Goal: Information Seeking & Learning: Learn about a topic

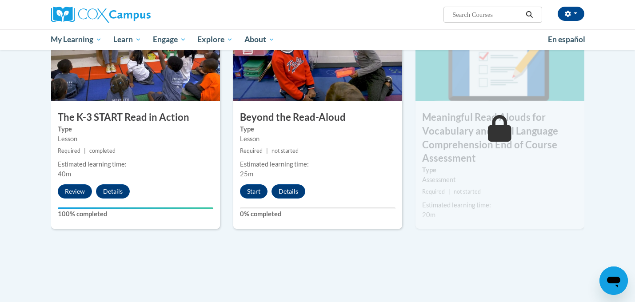
scroll to position [515, 0]
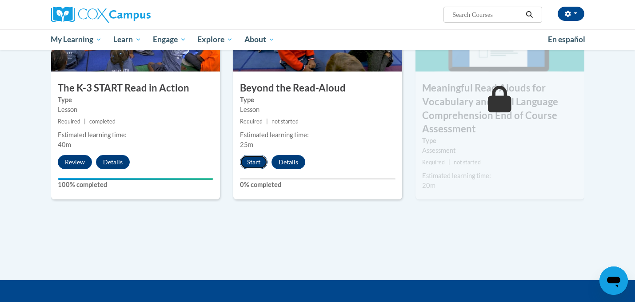
click at [255, 159] on button "Start" at bounding box center [254, 162] width 28 height 14
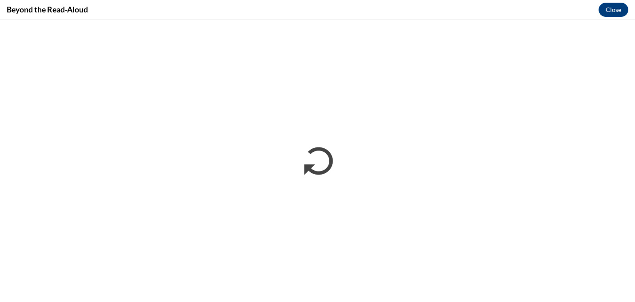
scroll to position [0, 0]
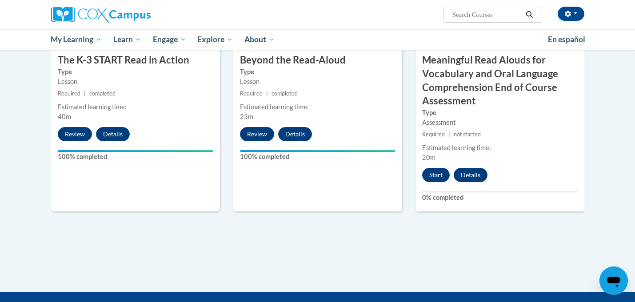
scroll to position [545, 0]
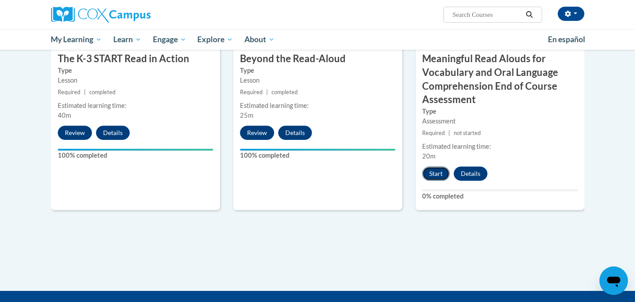
click at [439, 173] on button "Start" at bounding box center [436, 174] width 28 height 14
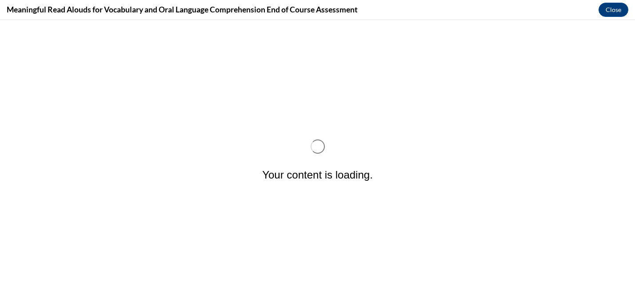
scroll to position [0, 0]
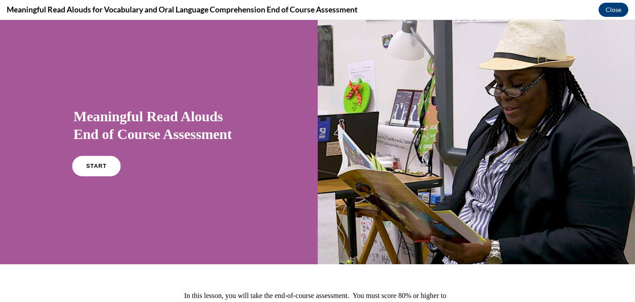
click at [104, 161] on link "START" at bounding box center [96, 166] width 48 height 20
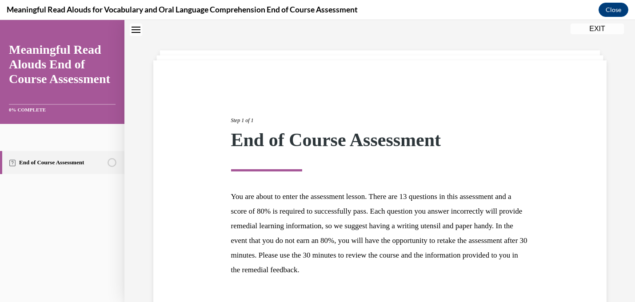
scroll to position [91, 0]
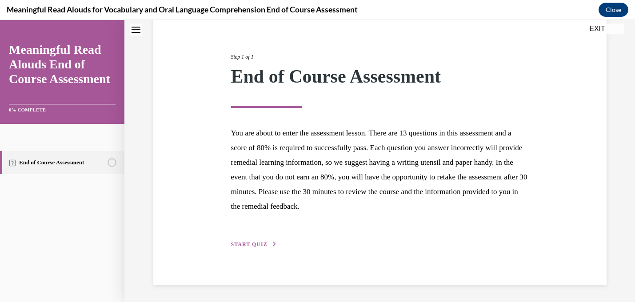
click at [259, 246] on span "START QUIZ" at bounding box center [249, 244] width 36 height 6
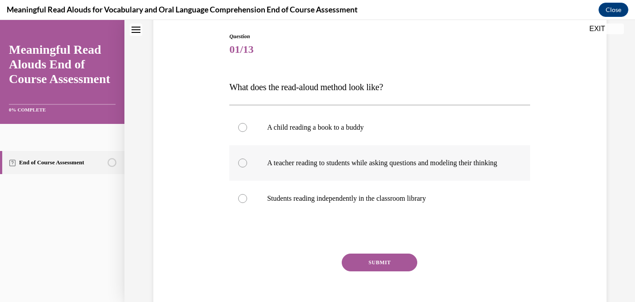
click at [246, 174] on label "A teacher reading to students while asking questions and modeling their thinking" at bounding box center [379, 163] width 301 height 36
click at [246, 168] on input "A teacher reading to students while asking questions and modeling their thinking" at bounding box center [242, 163] width 9 height 9
radio input "true"
click at [367, 260] on div "Question 01/13 What does the read-aloud method look like? A child reading a boo…" at bounding box center [379, 179] width 301 height 294
click at [368, 263] on button "SUBMIT" at bounding box center [380, 263] width 76 height 18
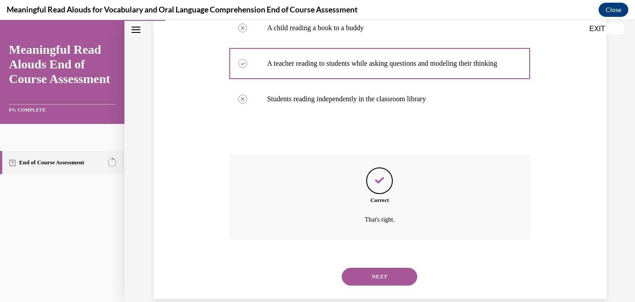
scroll to position [214, 0]
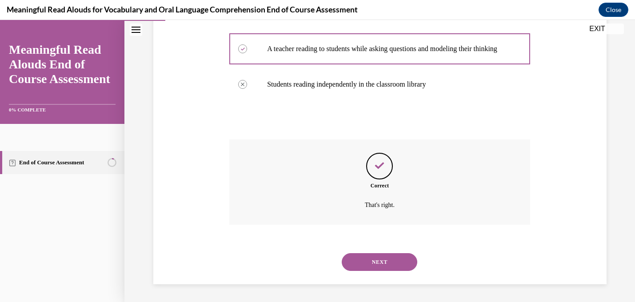
click at [375, 258] on button "NEXT" at bounding box center [380, 262] width 76 height 18
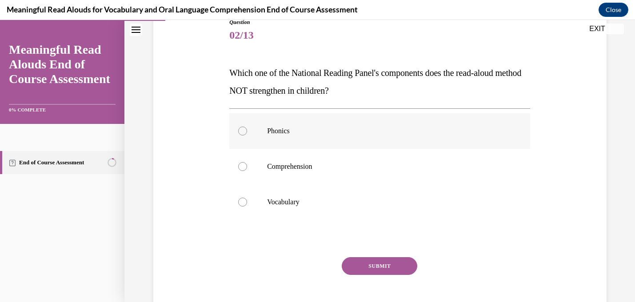
scroll to position [115, 0]
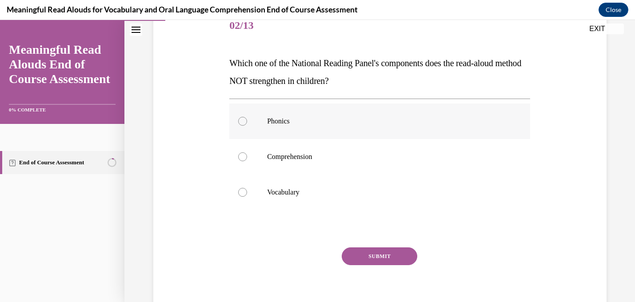
click at [244, 120] on div at bounding box center [242, 121] width 9 height 9
click at [244, 120] on input "Phonics" at bounding box center [242, 121] width 9 height 9
radio input "true"
click at [381, 255] on button "SUBMIT" at bounding box center [380, 257] width 76 height 18
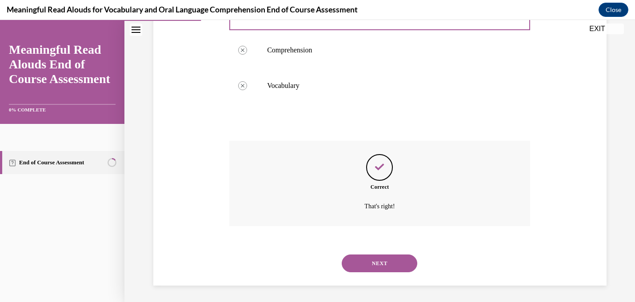
scroll to position [223, 0]
click at [381, 258] on button "NEXT" at bounding box center [380, 262] width 76 height 18
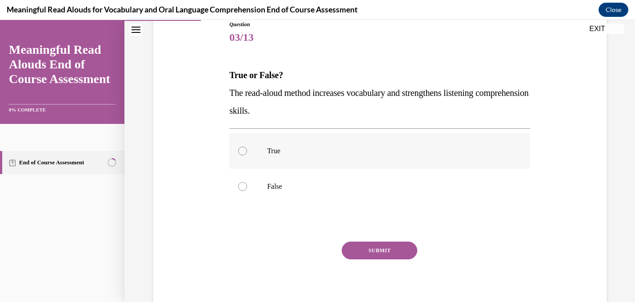
scroll to position [104, 0]
click at [251, 150] on label "True" at bounding box center [379, 150] width 301 height 36
click at [247, 150] on input "True" at bounding box center [242, 150] width 9 height 9
radio input "true"
click at [398, 253] on button "SUBMIT" at bounding box center [380, 250] width 76 height 18
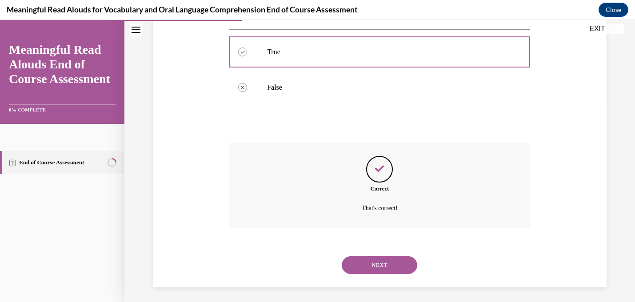
scroll to position [205, 0]
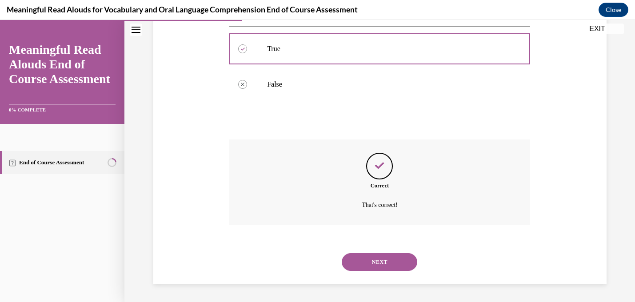
click at [380, 264] on button "NEXT" at bounding box center [380, 262] width 76 height 18
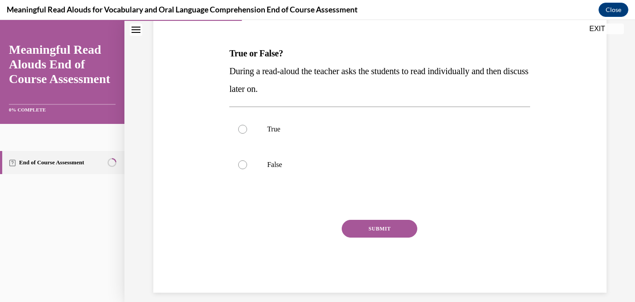
scroll to position [127, 0]
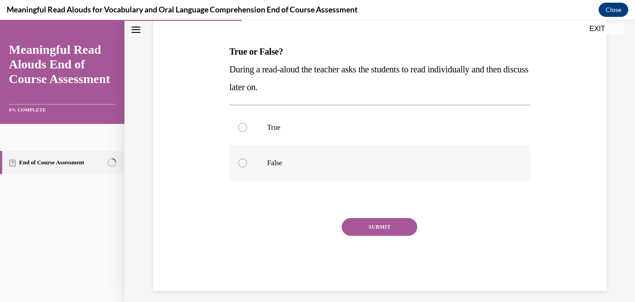
click at [252, 162] on label "False" at bounding box center [379, 163] width 301 height 36
click at [247, 162] on input "False" at bounding box center [242, 163] width 9 height 9
radio input "true"
click at [369, 221] on button "SUBMIT" at bounding box center [380, 227] width 76 height 18
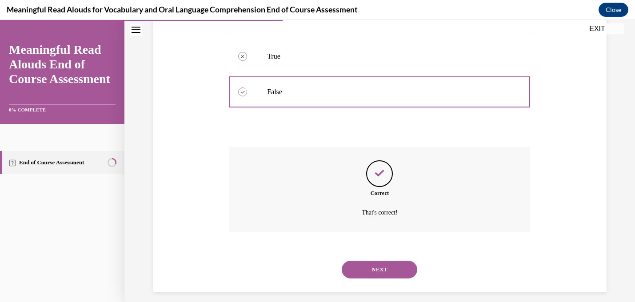
scroll to position [205, 0]
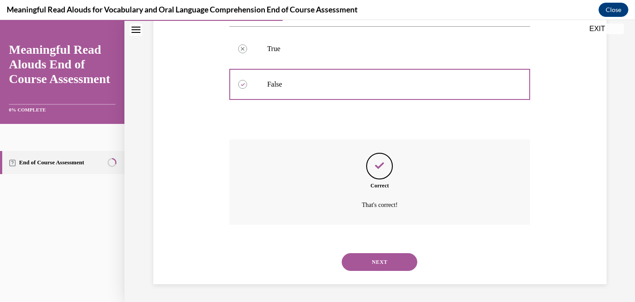
click at [365, 254] on button "NEXT" at bounding box center [380, 262] width 76 height 18
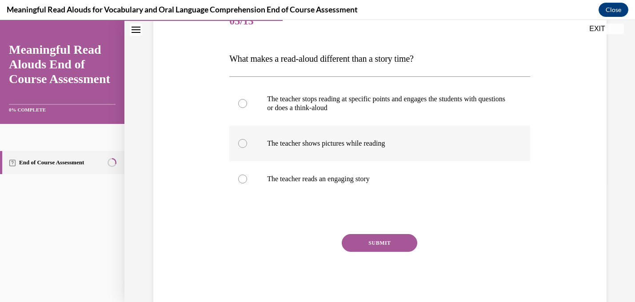
scroll to position [142, 0]
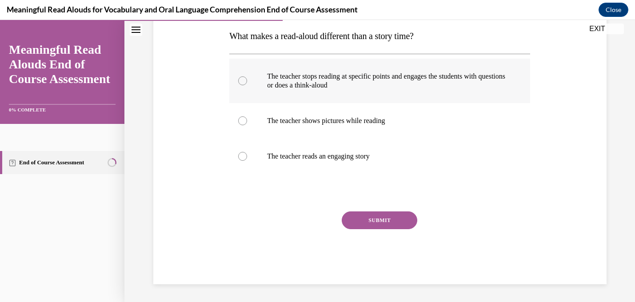
click at [244, 85] on label "The teacher stops reading at specific points and engages the students with ques…" at bounding box center [379, 81] width 301 height 44
click at [244, 85] on input "The teacher stops reading at specific points and engages the students with ques…" at bounding box center [242, 80] width 9 height 9
radio input "true"
click at [391, 222] on button "SUBMIT" at bounding box center [380, 221] width 76 height 18
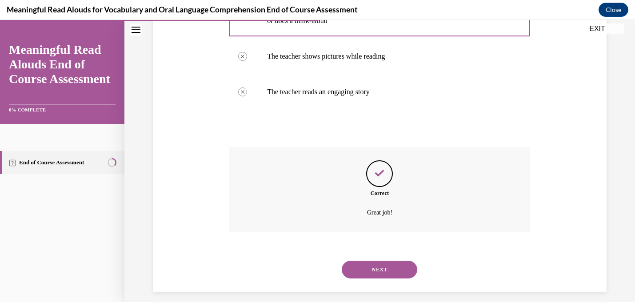
scroll to position [214, 0]
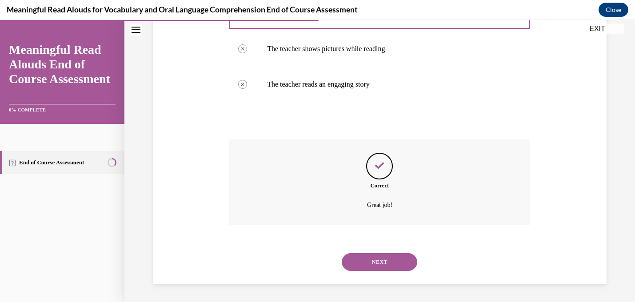
click at [381, 265] on button "NEXT" at bounding box center [380, 262] width 76 height 18
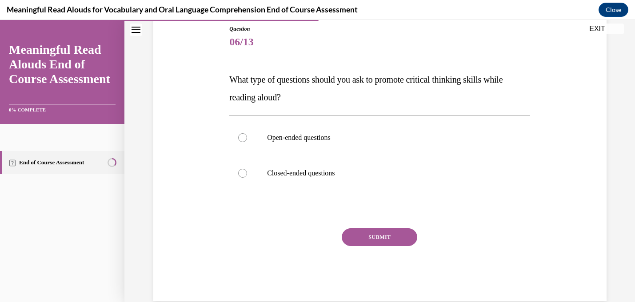
scroll to position [116, 0]
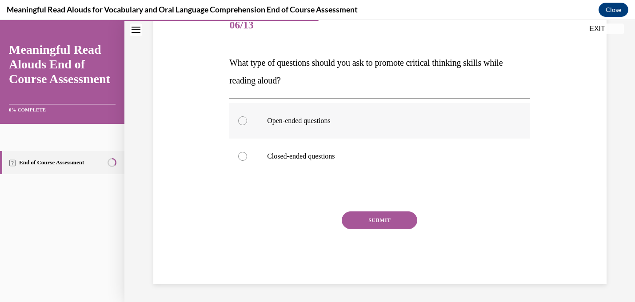
click at [285, 122] on p "Open-ended questions" at bounding box center [387, 120] width 241 height 9
click at [247, 122] on input "Open-ended questions" at bounding box center [242, 120] width 9 height 9
radio input "true"
click at [380, 215] on button "SUBMIT" at bounding box center [380, 221] width 76 height 18
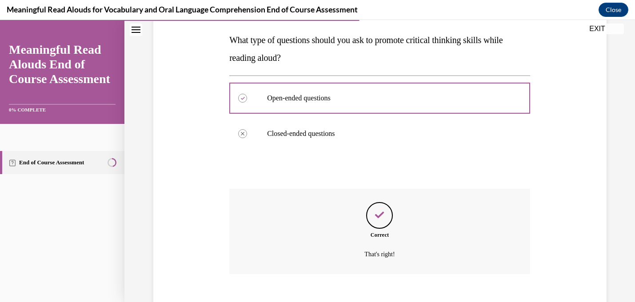
scroll to position [188, 0]
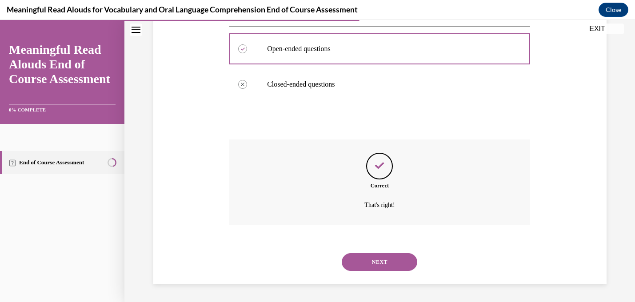
click at [374, 261] on button "NEXT" at bounding box center [380, 262] width 76 height 18
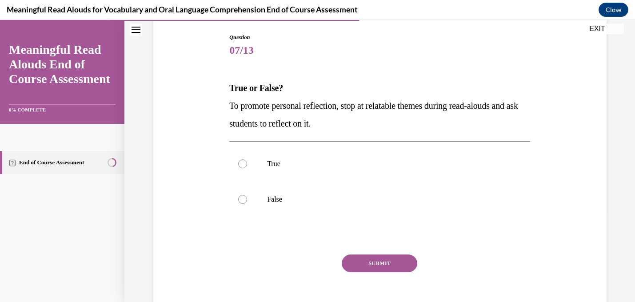
scroll to position [129, 0]
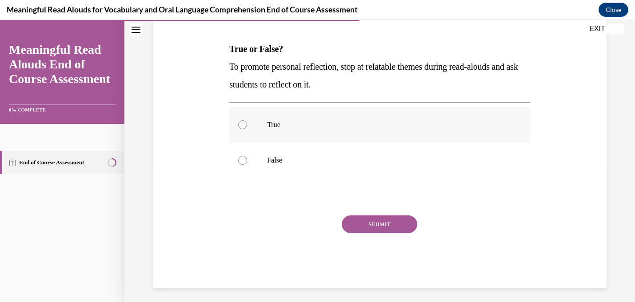
click at [248, 121] on label "True" at bounding box center [379, 125] width 301 height 36
click at [247, 121] on input "True" at bounding box center [242, 124] width 9 height 9
radio input "true"
click at [372, 224] on button "SUBMIT" at bounding box center [380, 225] width 76 height 18
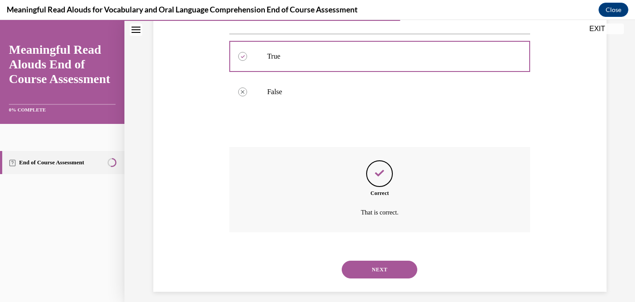
scroll to position [205, 0]
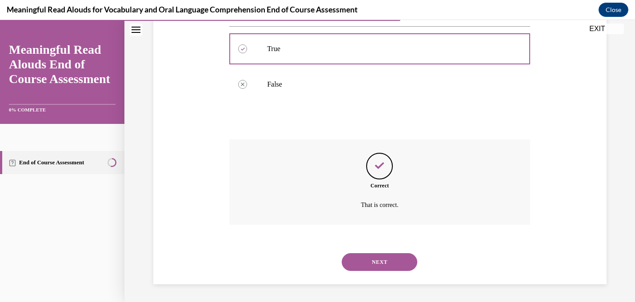
click at [372, 261] on button "NEXT" at bounding box center [380, 262] width 76 height 18
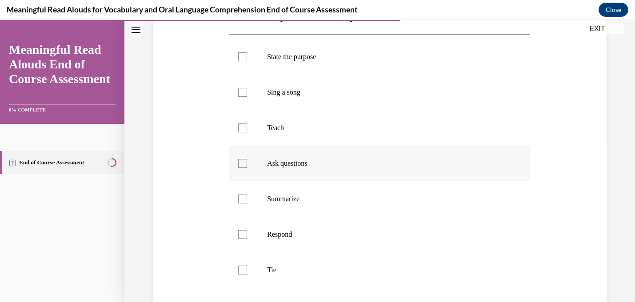
scroll to position [160, 0]
click at [244, 273] on div at bounding box center [242, 272] width 9 height 9
click at [244, 273] on input "Tie" at bounding box center [242, 272] width 9 height 9
checkbox input "true"
click at [241, 165] on div at bounding box center [242, 165] width 9 height 9
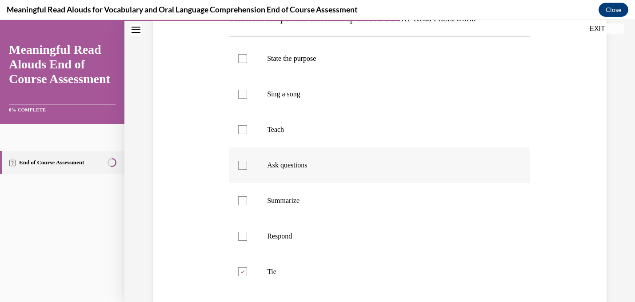
click at [241, 165] on input "Ask questions" at bounding box center [242, 165] width 9 height 9
checkbox input "true"
click at [244, 62] on div at bounding box center [242, 58] width 9 height 9
click at [244, 62] on input "State the purpose" at bounding box center [242, 58] width 9 height 9
checkbox input "true"
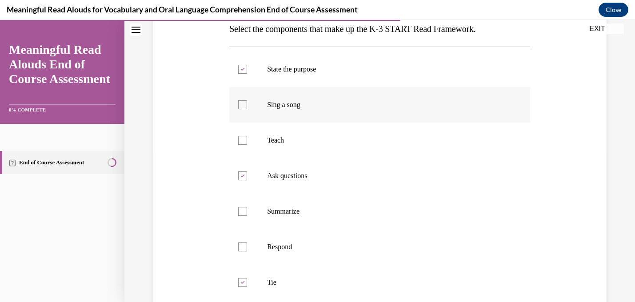
scroll to position [150, 0]
click at [249, 140] on label "Teach" at bounding box center [379, 140] width 301 height 36
click at [247, 140] on input "Teach" at bounding box center [242, 139] width 9 height 9
checkbox input "true"
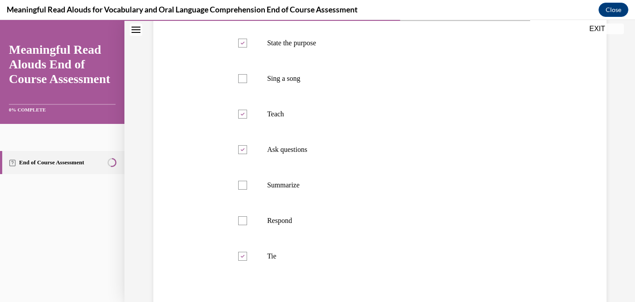
scroll to position [176, 0]
click at [243, 224] on div at bounding box center [242, 220] width 9 height 9
click at [243, 224] on input "Respond" at bounding box center [242, 220] width 9 height 9
checkbox input "true"
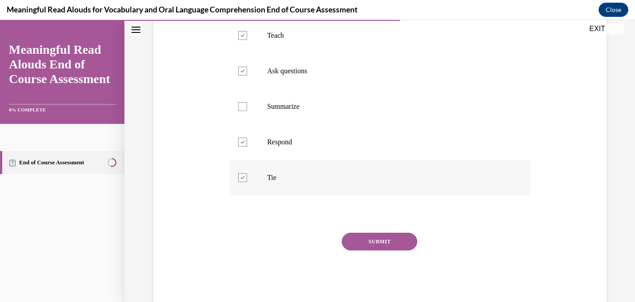
scroll to position [276, 0]
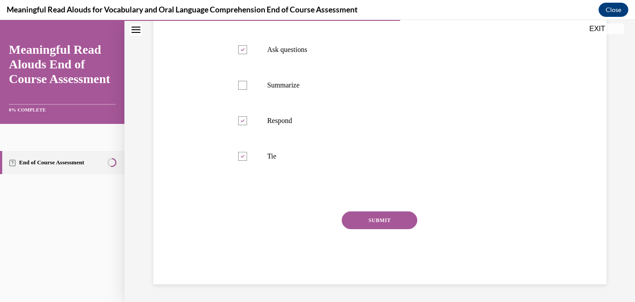
click at [360, 231] on div "SUBMIT" at bounding box center [379, 234] width 301 height 44
click at [360, 227] on button "SUBMIT" at bounding box center [380, 221] width 76 height 18
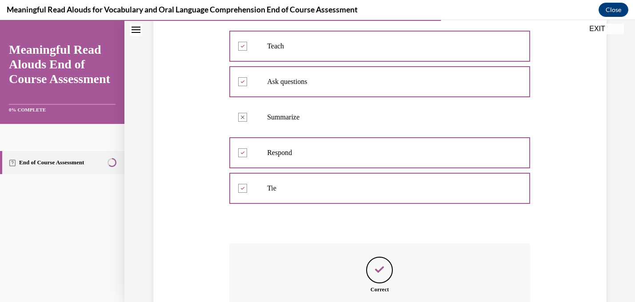
scroll to position [348, 0]
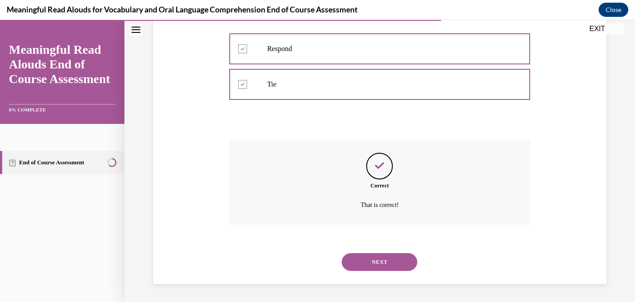
click at [382, 265] on button "NEXT" at bounding box center [380, 262] width 76 height 18
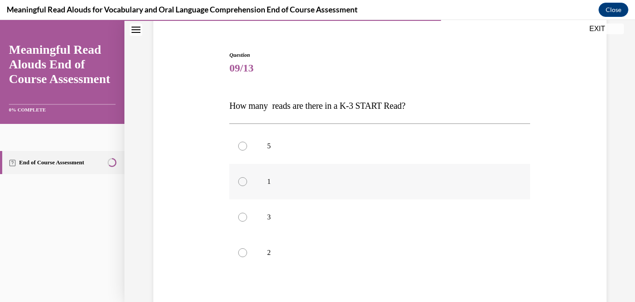
scroll to position [75, 0]
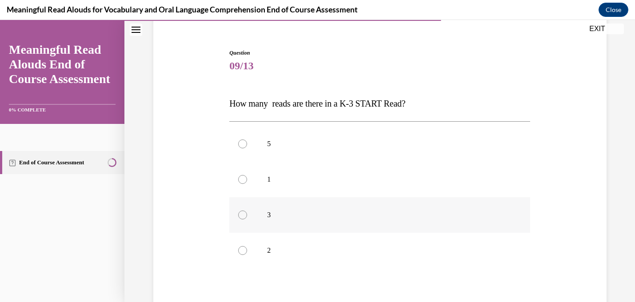
click at [244, 214] on div at bounding box center [242, 215] width 9 height 9
click at [244, 214] on input "3" at bounding box center [242, 215] width 9 height 9
radio input "true"
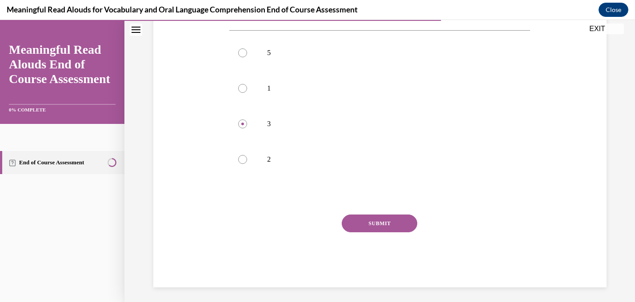
click at [386, 222] on button "SUBMIT" at bounding box center [380, 224] width 76 height 18
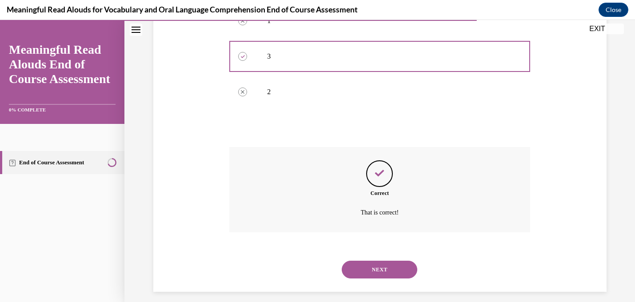
scroll to position [241, 0]
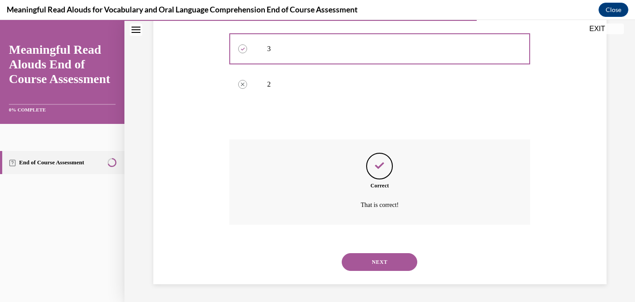
click at [367, 260] on button "NEXT" at bounding box center [380, 262] width 76 height 18
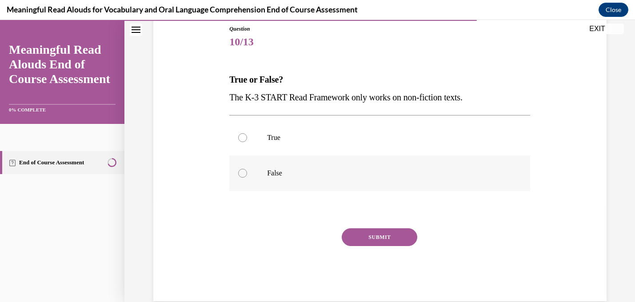
click at [248, 179] on label "False" at bounding box center [379, 174] width 301 height 36
click at [247, 178] on input "False" at bounding box center [242, 173] width 9 height 9
radio input "true"
click at [391, 248] on div "SUBMIT" at bounding box center [379, 250] width 301 height 44
click at [389, 239] on button "SUBMIT" at bounding box center [380, 237] width 76 height 18
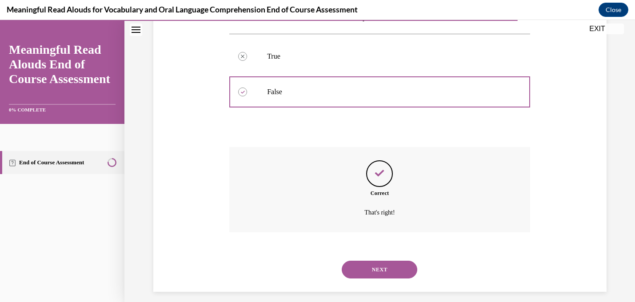
scroll to position [188, 0]
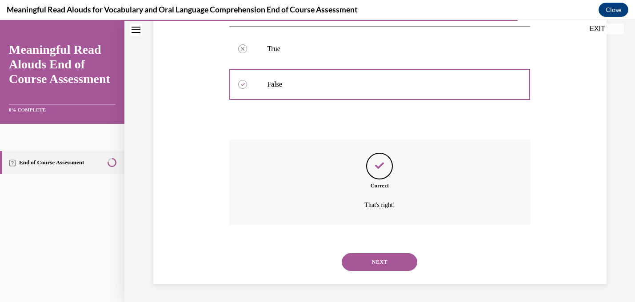
click at [348, 264] on button "NEXT" at bounding box center [380, 262] width 76 height 18
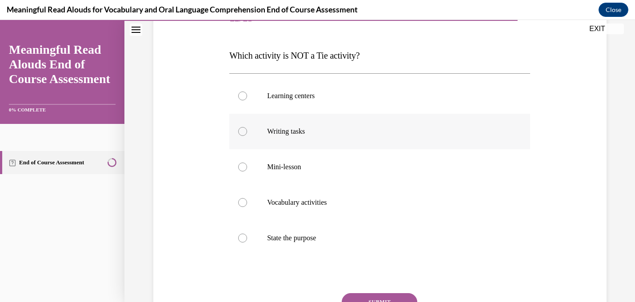
scroll to position [124, 0]
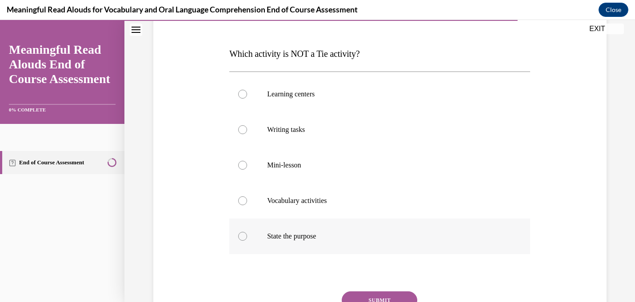
click at [244, 232] on div at bounding box center [242, 236] width 9 height 9
click at [244, 232] on input "State the purpose" at bounding box center [242, 236] width 9 height 9
radio input "true"
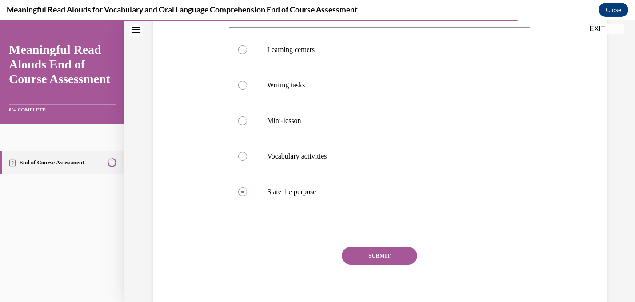
click at [379, 252] on button "SUBMIT" at bounding box center [380, 256] width 76 height 18
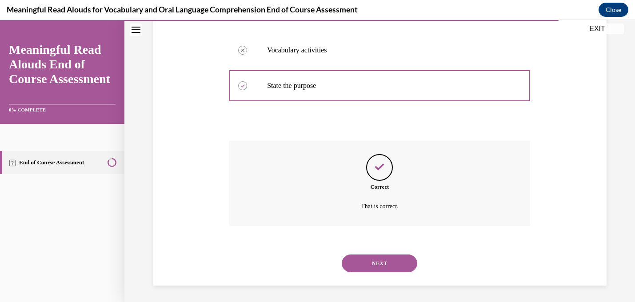
scroll to position [276, 0]
click at [366, 263] on button "NEXT" at bounding box center [380, 262] width 76 height 18
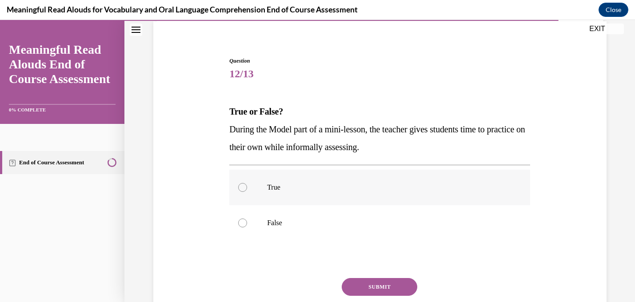
scroll to position [95, 0]
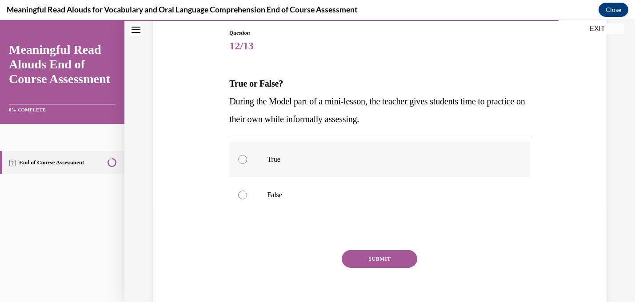
drag, startPoint x: 408, startPoint y: 131, endPoint x: 344, endPoint y: 154, distance: 67.2
click at [396, 136] on div "Question 12/13 True or False? During the Model part of a mini-lesson, the teach…" at bounding box center [379, 176] width 301 height 294
click at [243, 192] on div at bounding box center [242, 195] width 9 height 9
click at [243, 192] on input "False" at bounding box center [242, 195] width 9 height 9
radio input "true"
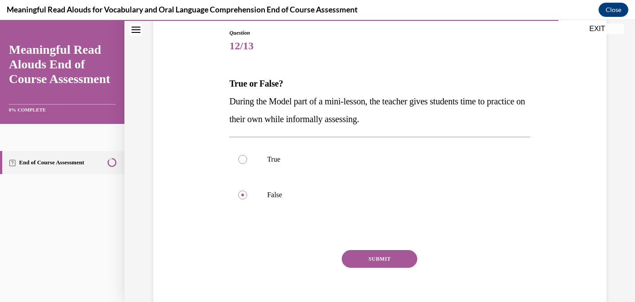
click at [381, 257] on button "SUBMIT" at bounding box center [380, 259] width 76 height 18
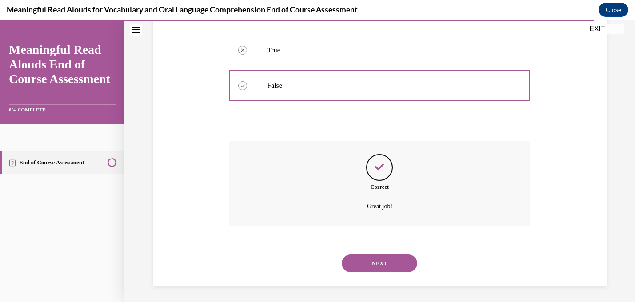
scroll to position [205, 0]
click at [381, 265] on button "NEXT" at bounding box center [380, 262] width 76 height 18
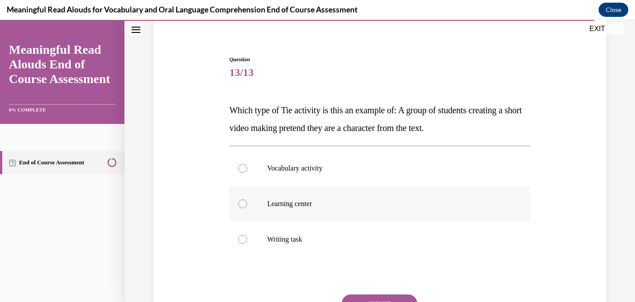
scroll to position [74, 0]
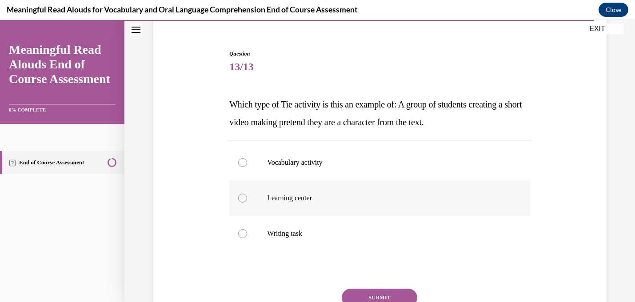
click at [245, 201] on div at bounding box center [242, 198] width 9 height 9
click at [245, 201] on input "Learning center" at bounding box center [242, 198] width 9 height 9
radio input "true"
click at [375, 294] on button "SUBMIT" at bounding box center [380, 298] width 76 height 18
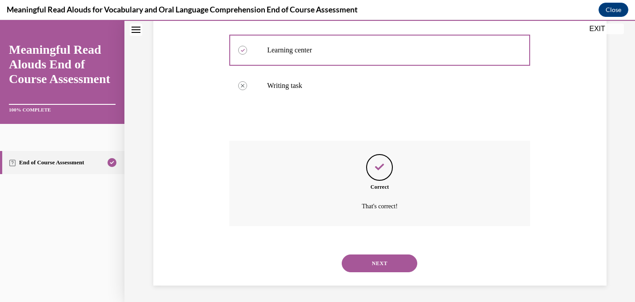
scroll to position [223, 0]
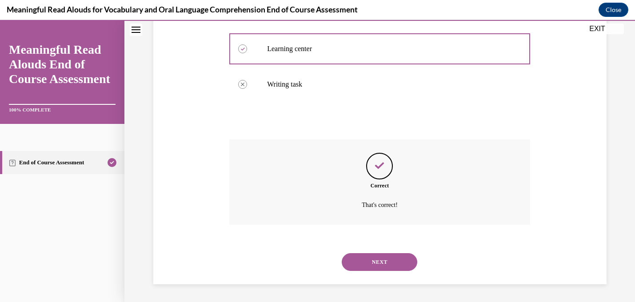
click at [388, 257] on button "NEXT" at bounding box center [380, 262] width 76 height 18
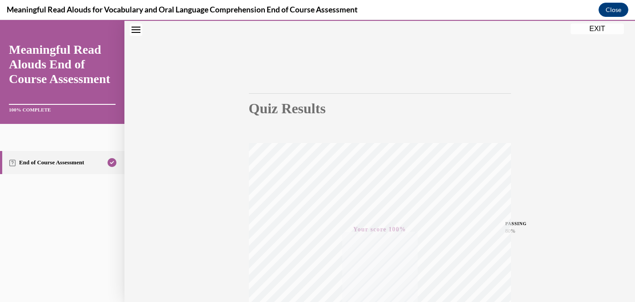
scroll to position [24, 0]
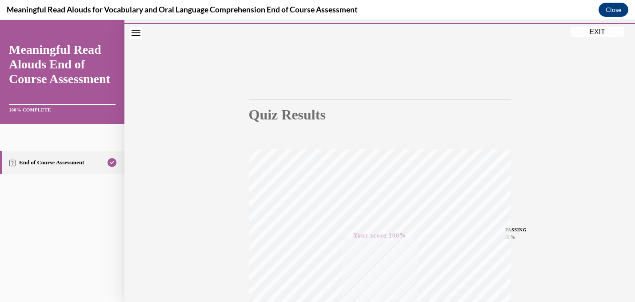
click at [600, 32] on button "EXIT" at bounding box center [597, 32] width 53 height 11
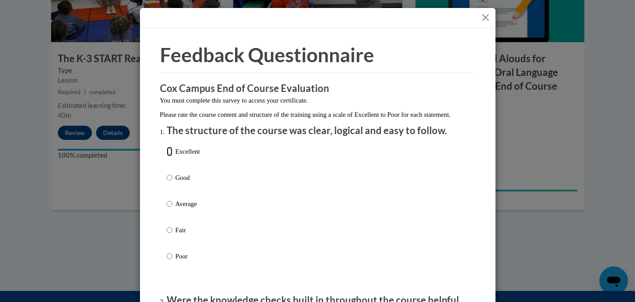
click at [172, 156] on input "Excellent" at bounding box center [170, 152] width 6 height 10
radio input "true"
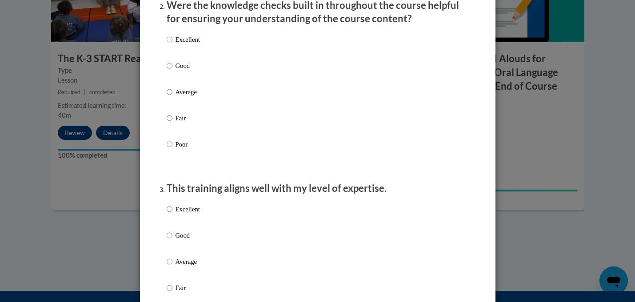
scroll to position [299, 0]
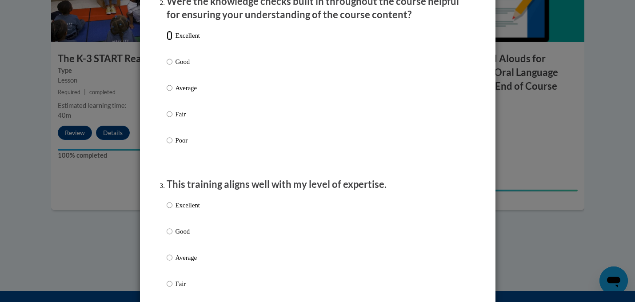
click at [170, 40] on input "Excellent" at bounding box center [170, 36] width 6 height 10
radio input "true"
click at [172, 210] on input "Excellent" at bounding box center [170, 205] width 6 height 10
radio input "true"
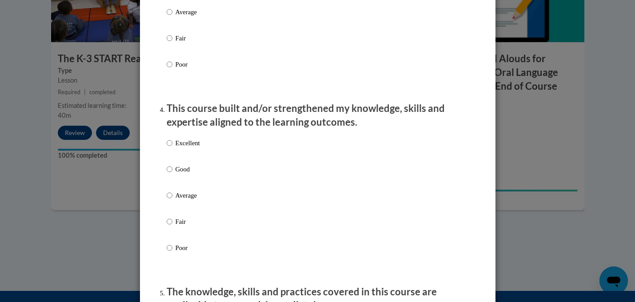
scroll to position [554, 0]
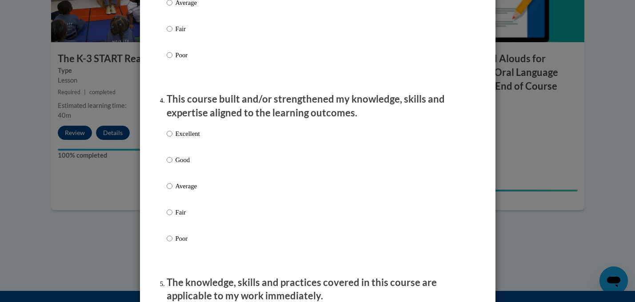
click at [173, 145] on label "Excellent" at bounding box center [183, 141] width 33 height 24
click at [172, 139] on input "Excellent" at bounding box center [170, 134] width 6 height 10
radio input "true"
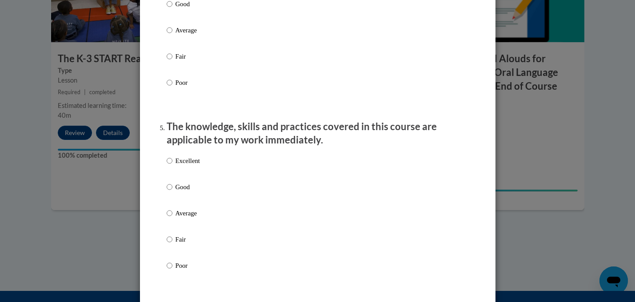
scroll to position [727, 0]
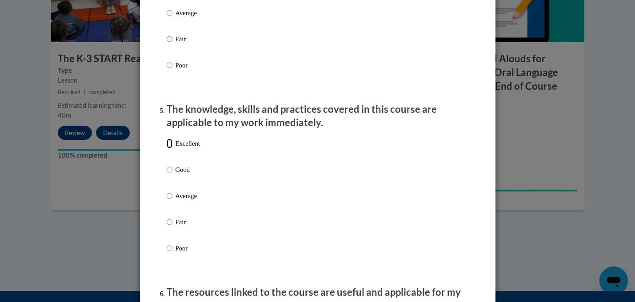
click at [172, 148] on input "Excellent" at bounding box center [170, 144] width 6 height 10
radio input "true"
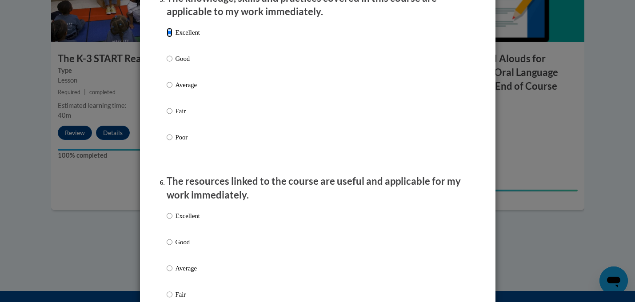
scroll to position [903, 0]
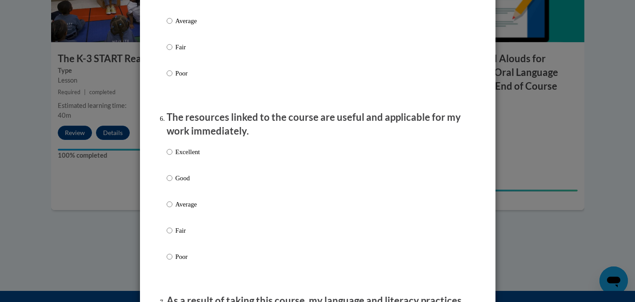
click at [170, 165] on label "Excellent" at bounding box center [183, 159] width 33 height 24
click at [170, 157] on input "Excellent" at bounding box center [170, 152] width 6 height 10
radio input "true"
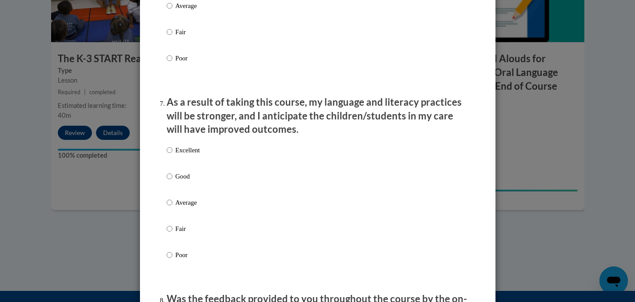
scroll to position [1115, 0]
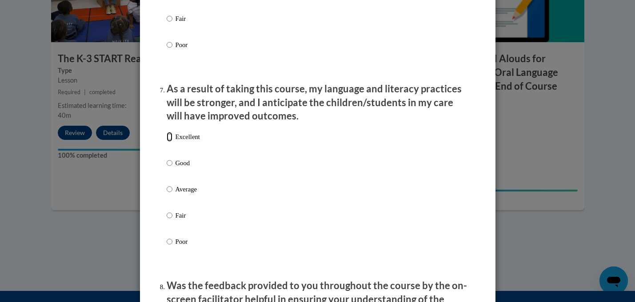
click at [168, 142] on input "Excellent" at bounding box center [170, 137] width 6 height 10
radio input "true"
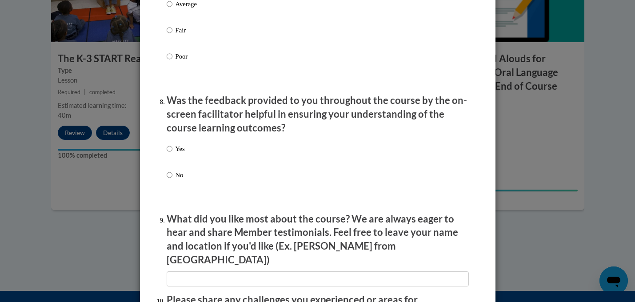
scroll to position [1305, 0]
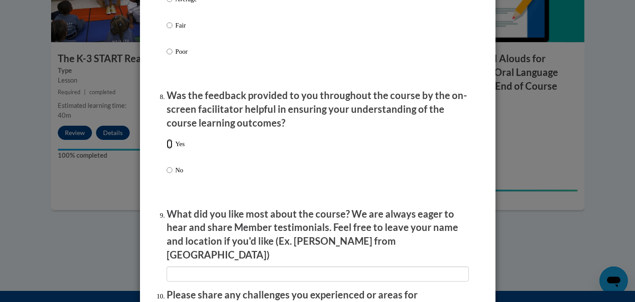
click at [169, 149] on input "Yes" at bounding box center [170, 144] width 6 height 10
radio input "true"
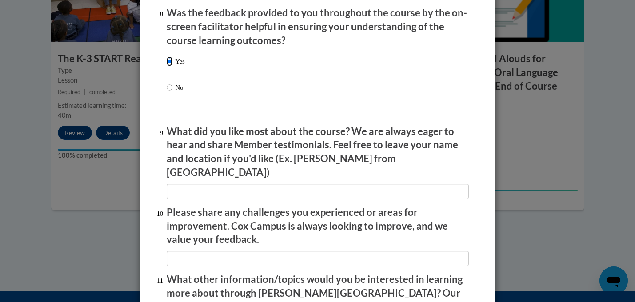
scroll to position [1398, 0]
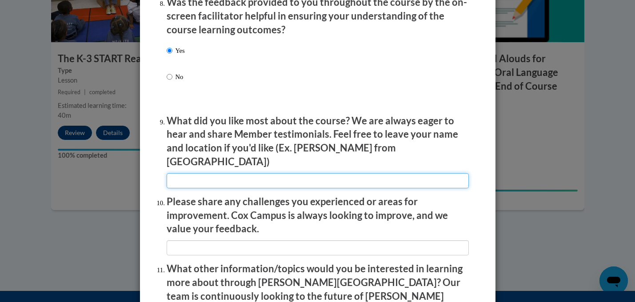
click at [193, 179] on input "textbox" at bounding box center [318, 180] width 302 height 15
type input "I"
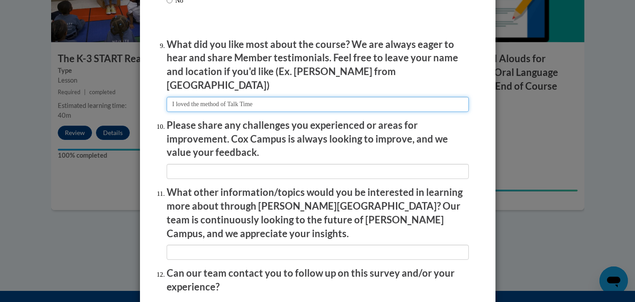
scroll to position [1476, 0]
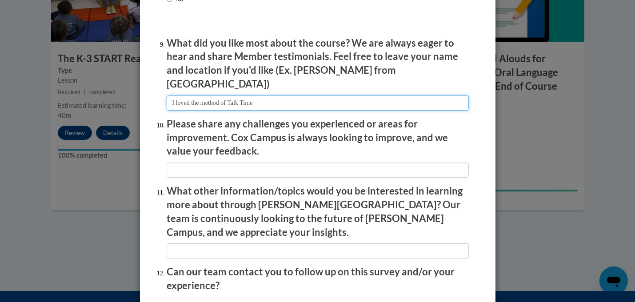
type input "I loved the method of Talk Time"
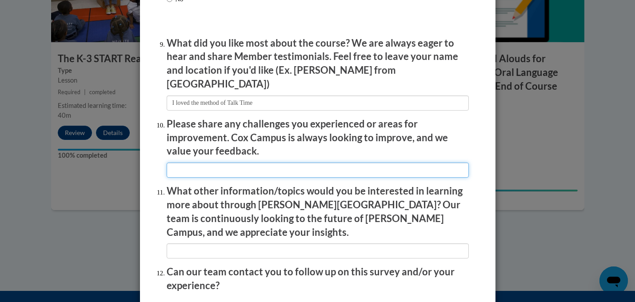
click at [172, 170] on input "textbox" at bounding box center [318, 170] width 302 height 15
type input "No challenges at all. The videos were the perfect length."
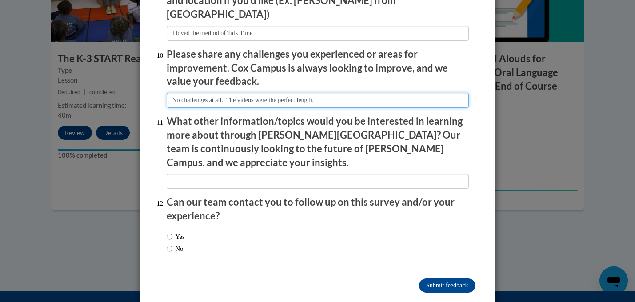
scroll to position [1546, 0]
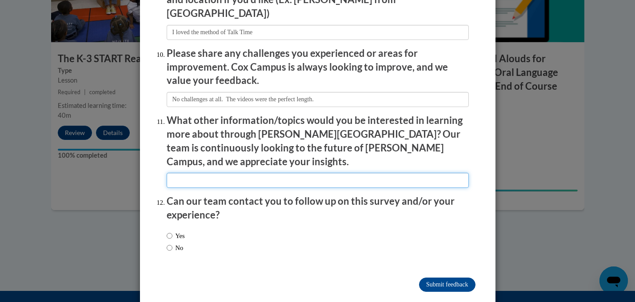
click at [184, 173] on input "textbox" at bounding box center [318, 180] width 302 height 15
type input "H"
type input "I loved the concept of creating a mind movie and how you can use it as a learni…"
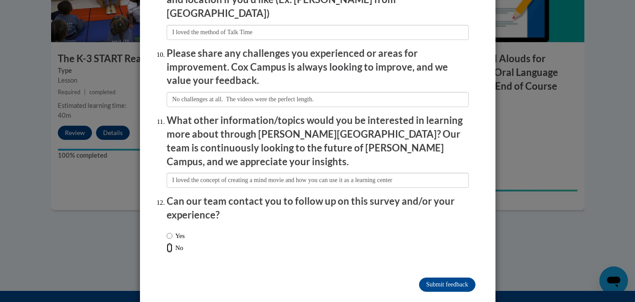
click at [168, 243] on input "No" at bounding box center [170, 248] width 6 height 10
radio input "true"
click at [447, 278] on input "Submit feedback" at bounding box center [447, 285] width 56 height 14
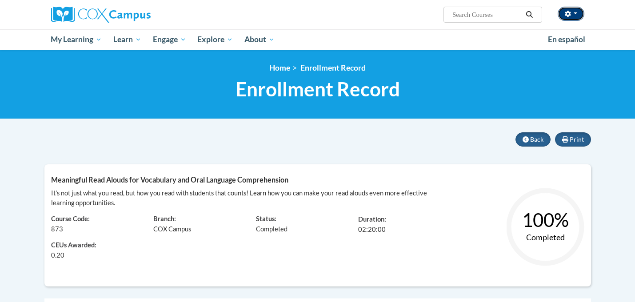
click at [575, 12] on button "button" at bounding box center [571, 14] width 27 height 14
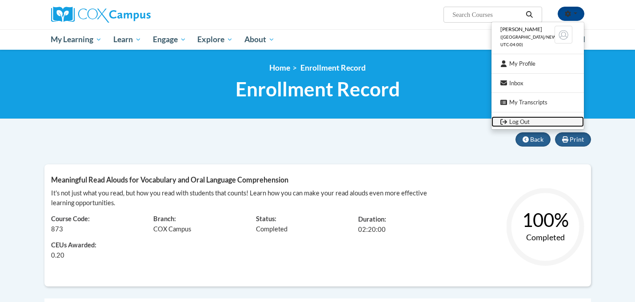
click at [515, 120] on link "Log Out" at bounding box center [537, 121] width 92 height 11
